Goal: Task Accomplishment & Management: Manage account settings

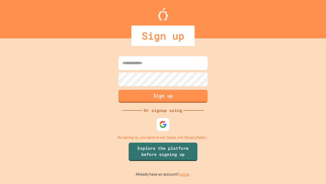
click at [185, 174] on link "Log in." at bounding box center [185, 173] width 12 height 5
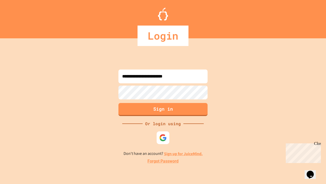
type input "**********"
